Goal: Transaction & Acquisition: Obtain resource

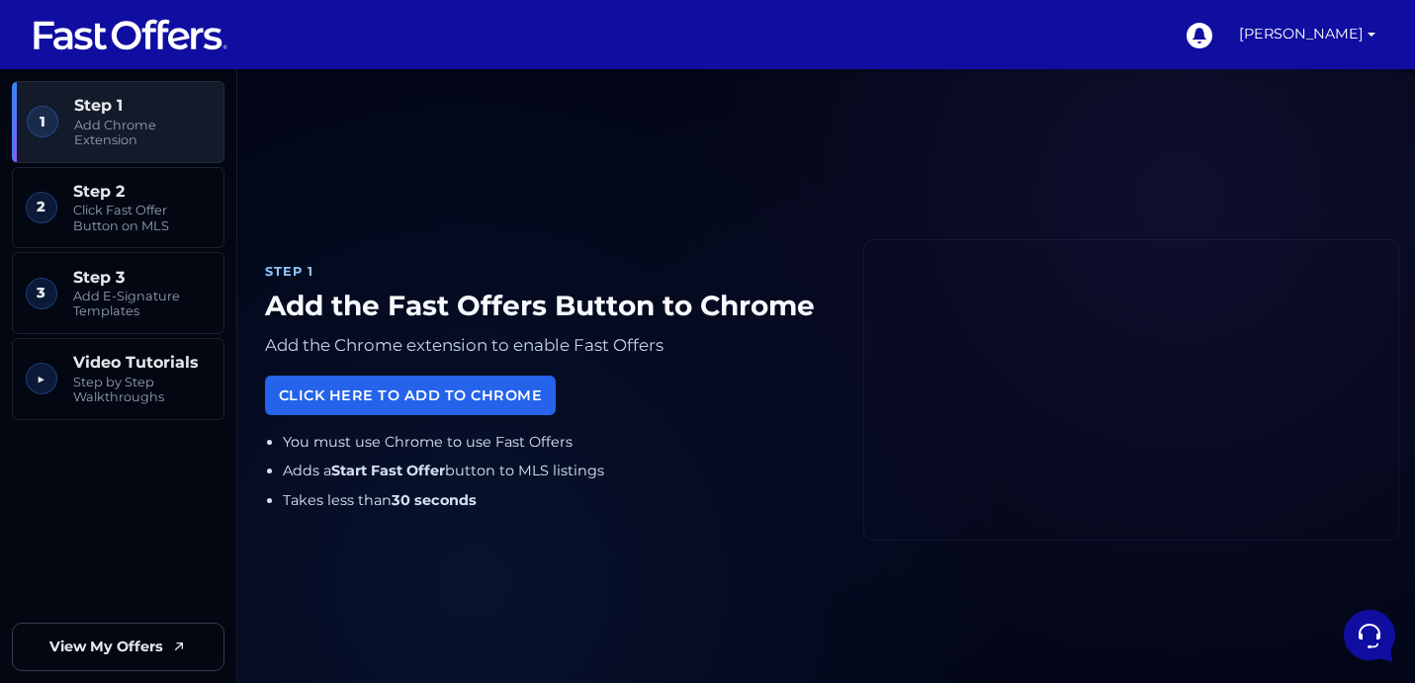
click at [158, 35] on img at bounding box center [131, 35] width 198 height 38
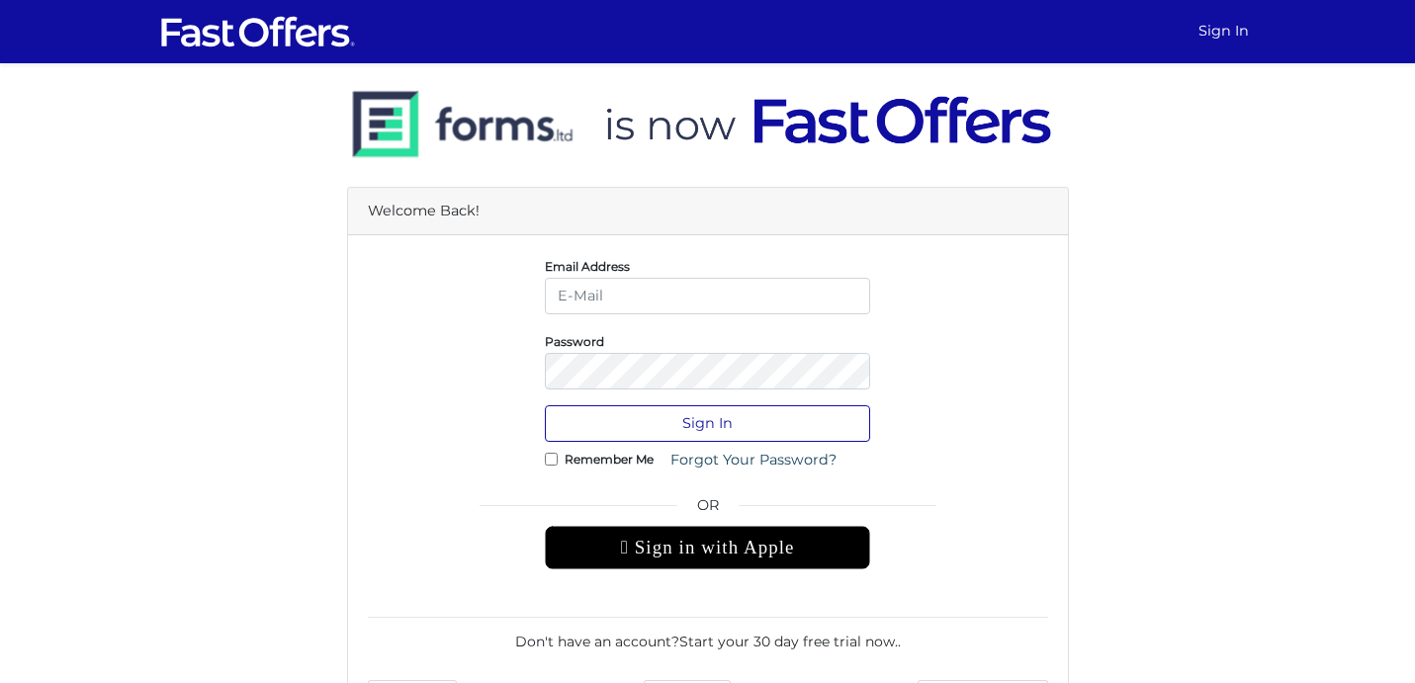
type input "[PERSON_NAME][EMAIL_ADDRESS][DOMAIN_NAME]"
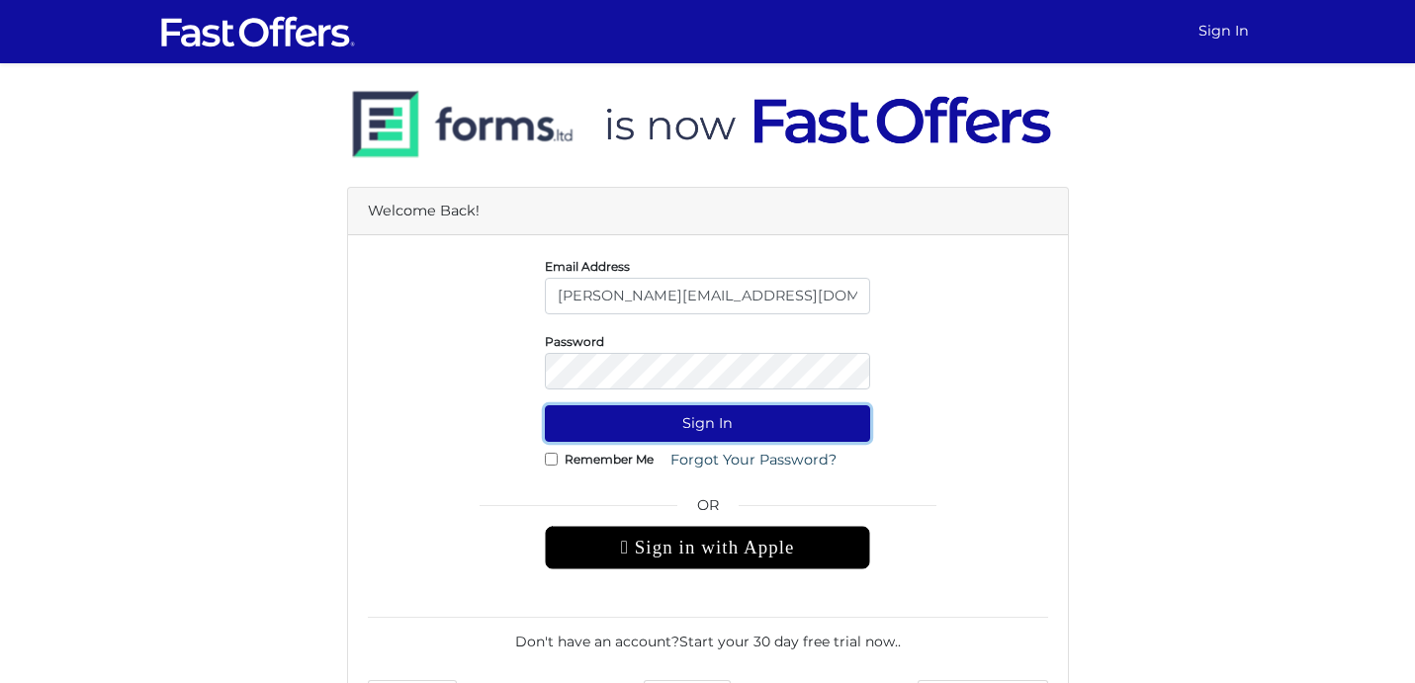
click at [710, 417] on button "Sign In" at bounding box center [707, 423] width 325 height 37
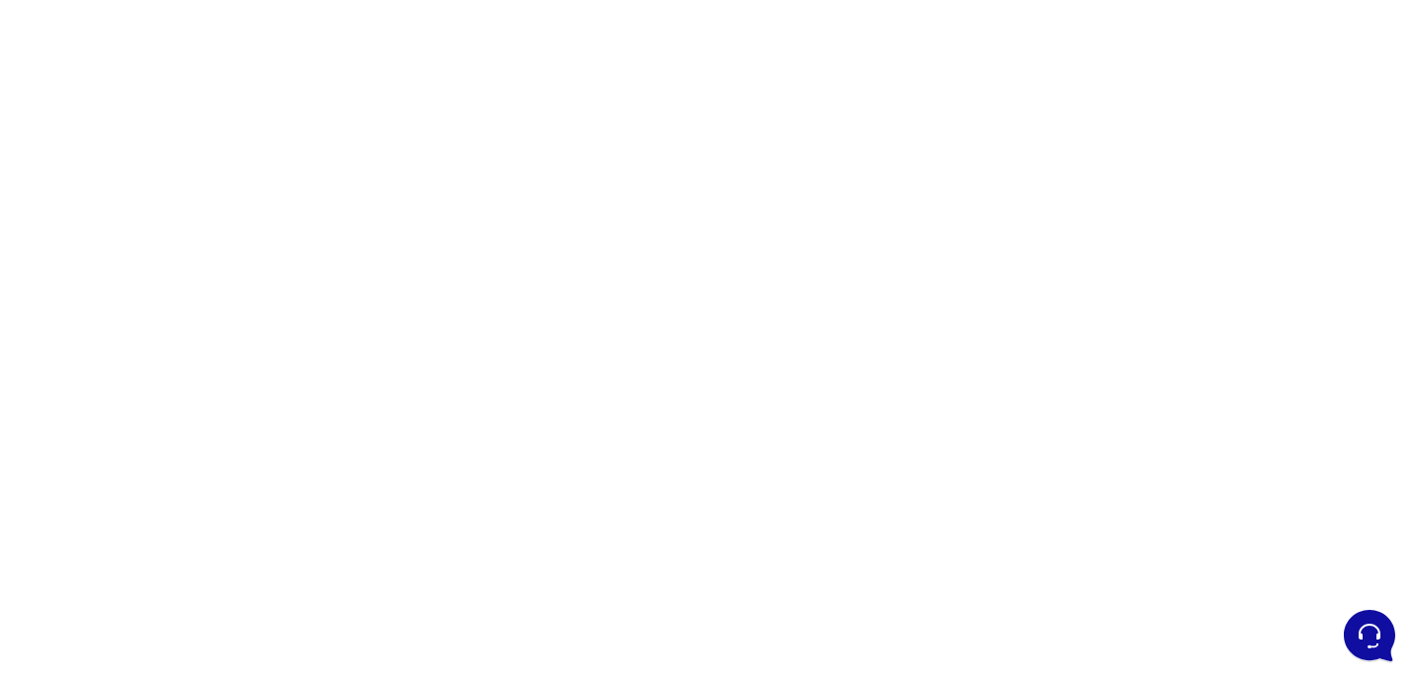
scroll to position [124, 0]
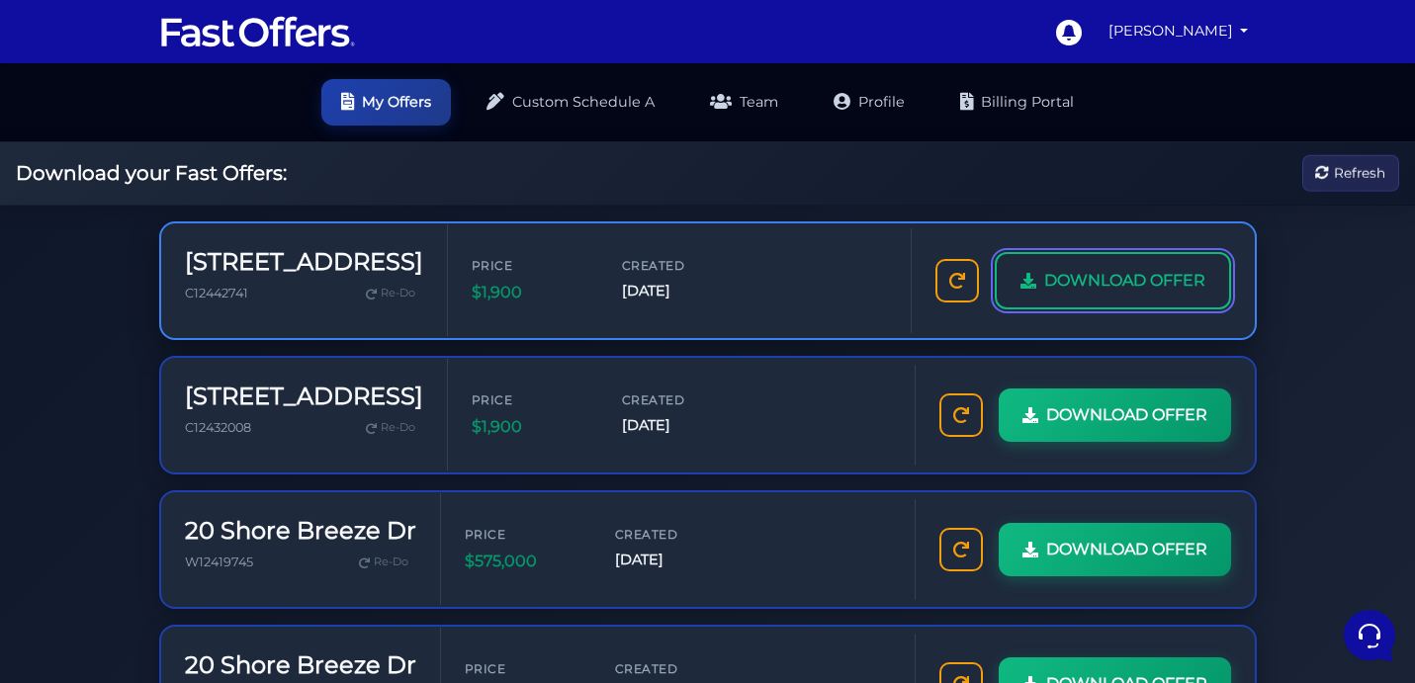
click at [1118, 269] on span "DOWNLOAD OFFER" at bounding box center [1124, 281] width 161 height 26
